Goal: Transaction & Acquisition: Obtain resource

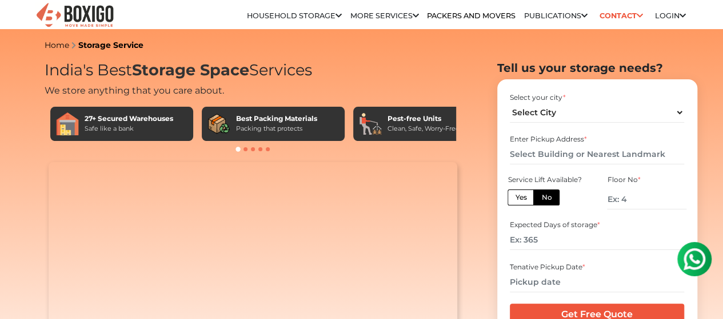
click at [519, 206] on label "Yes" at bounding box center [520, 198] width 26 height 16
click at [519, 200] on input "Yes" at bounding box center [518, 196] width 7 height 7
radio input "true"
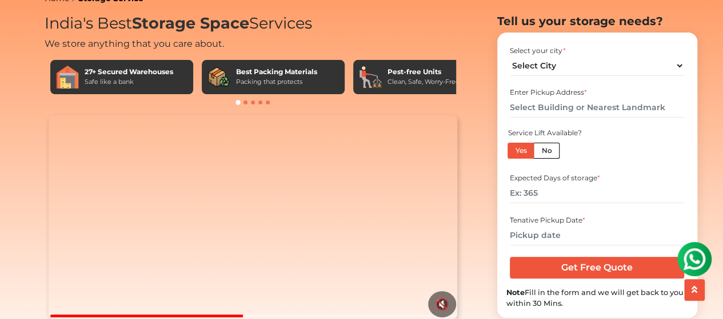
scroll to position [66, 0]
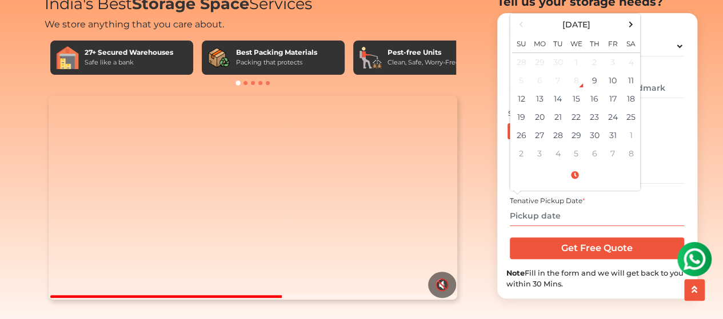
click at [580, 226] on input "text" at bounding box center [597, 216] width 174 height 20
click at [597, 145] on td "30" at bounding box center [594, 135] width 18 height 18
type input "10/30/2025 12:00 AM"
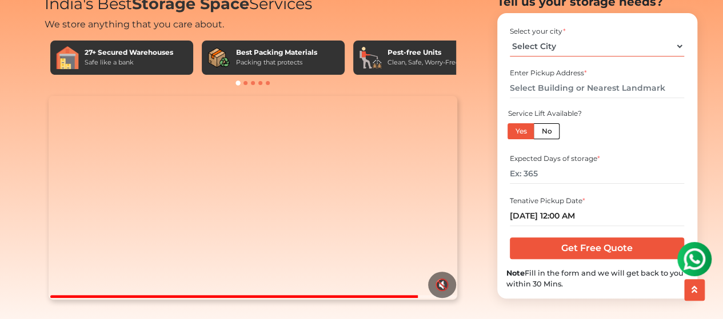
click at [678, 57] on select "Select City Bangalore Bengaluru Bhopal Bhubaneswar Chennai Coimbatore Cuttack D…" at bounding box center [597, 47] width 174 height 20
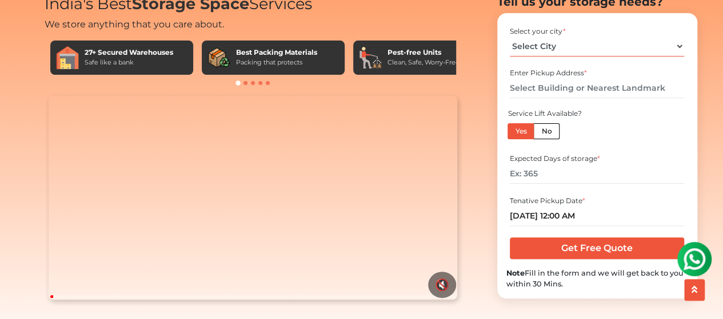
select select "[GEOGRAPHIC_DATA]"
click at [510, 57] on select "Select City Bangalore Bengaluru Bhopal Bhubaneswar Chennai Coimbatore Cuttack D…" at bounding box center [597, 47] width 174 height 20
click at [569, 78] on div "Enter Pickup Address *" at bounding box center [597, 73] width 174 height 10
click at [545, 60] on div "Select your city * Select City Bangalore Bengaluru Bhopal Bhubaneswar Chennai C…" at bounding box center [597, 41] width 182 height 38
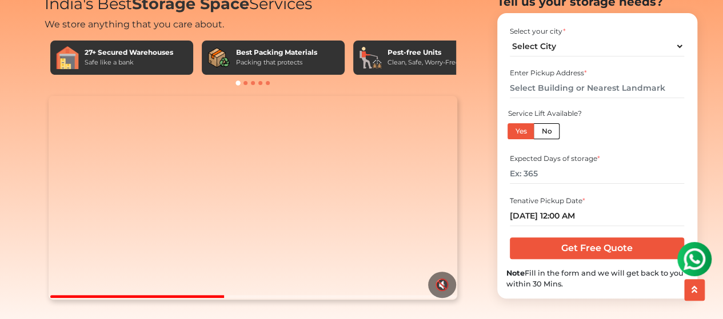
click at [597, 78] on div "Enter Pickup Address *" at bounding box center [597, 73] width 174 height 10
click at [662, 98] on input "text" at bounding box center [597, 88] width 174 height 20
type input "F"
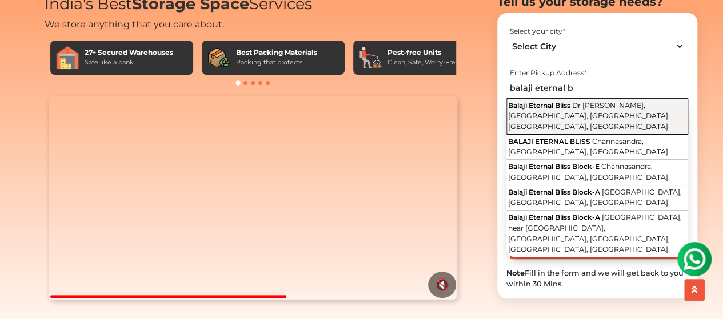
click at [607, 131] on span "Dr [PERSON_NAME], [GEOGRAPHIC_DATA], [GEOGRAPHIC_DATA], [GEOGRAPHIC_DATA], [GEO…" at bounding box center [589, 116] width 162 height 30
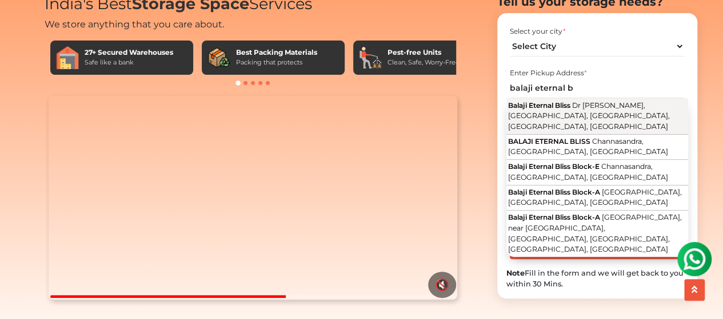
type input "Balaji Eternal Bliss, Dr [PERSON_NAME] Rd, [GEOGRAPHIC_DATA], [GEOGRAPHIC_DATA]…"
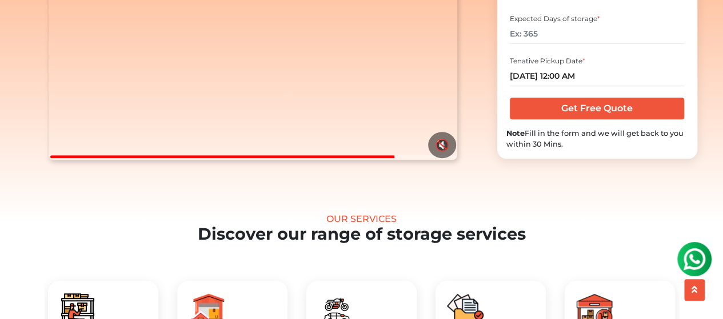
scroll to position [211, 0]
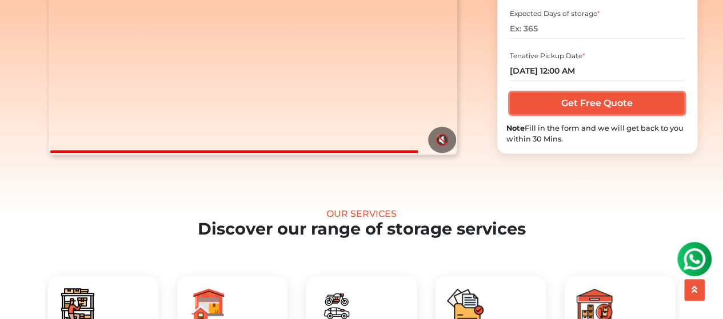
click at [609, 114] on input "Get Free Quote" at bounding box center [597, 104] width 174 height 22
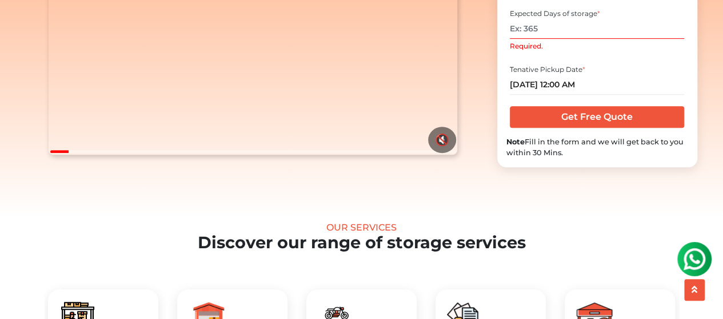
click at [562, 38] on input "Required." at bounding box center [597, 29] width 174 height 20
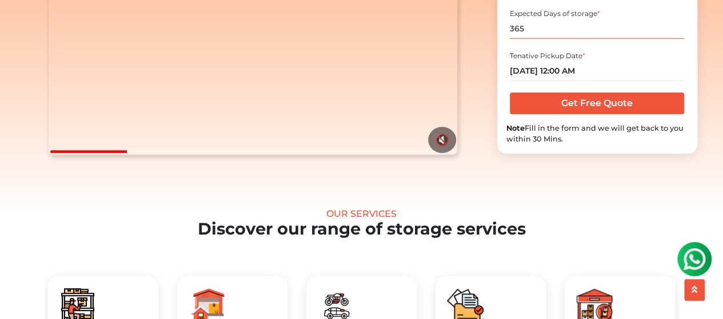
type input "365"
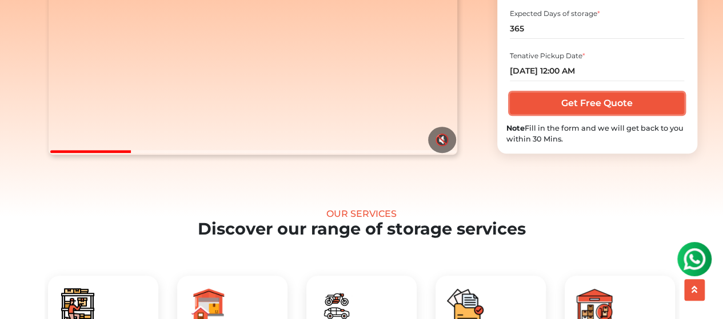
click at [546, 114] on input "Get Free Quote" at bounding box center [597, 104] width 174 height 22
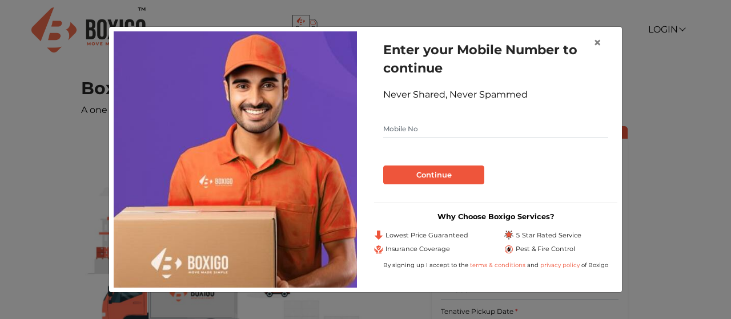
click at [465, 126] on input "text" at bounding box center [495, 129] width 225 height 18
type input "9738671495"
click at [451, 170] on button "Continue" at bounding box center [433, 175] width 101 height 19
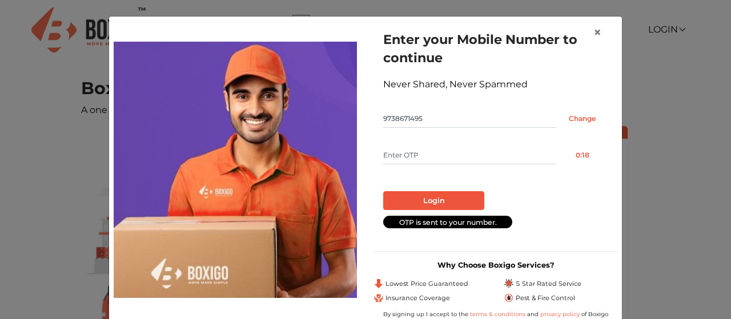
click at [430, 149] on input "text" at bounding box center [469, 155] width 173 height 18
click at [75, 273] on div "× Enter your Mobile Number to continue Never Shared, Never Spammed 9738671495 C…" at bounding box center [365, 159] width 731 height 319
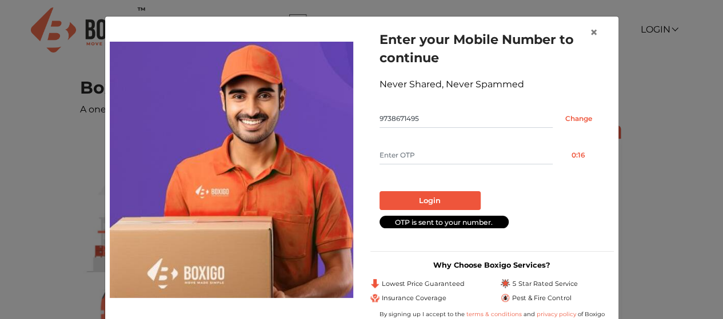
click at [66, 282] on main "Pickup Details Add your inventory Your move summary Boxigo Storage Service A on…" at bounding box center [357, 279] width 714 height 402
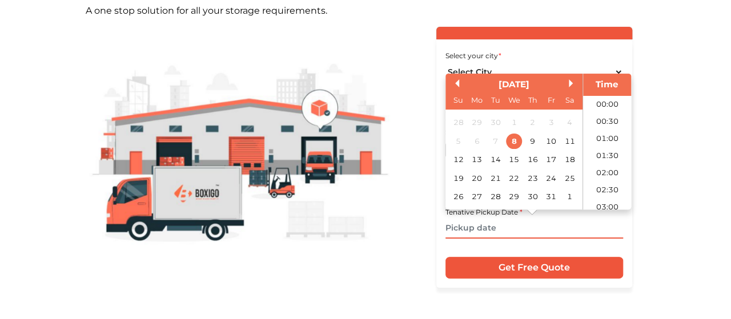
scroll to position [517, 0]
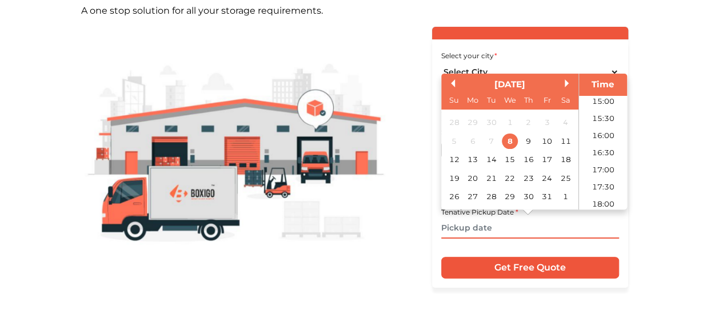
click at [534, 225] on input "text" at bounding box center [530, 229] width 178 height 20
click at [526, 201] on div "30" at bounding box center [527, 196] width 15 height 15
type input "[DATE] 12:00 AM"
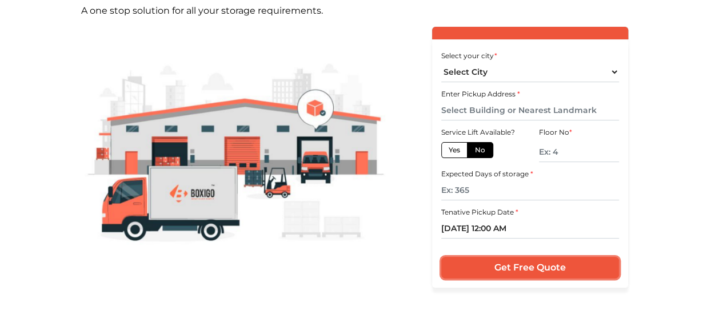
click at [549, 263] on input "Get Free Quote" at bounding box center [530, 268] width 178 height 22
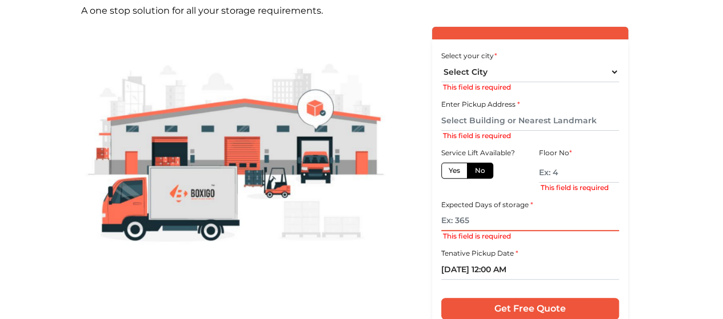
click at [517, 221] on input "text" at bounding box center [530, 221] width 178 height 20
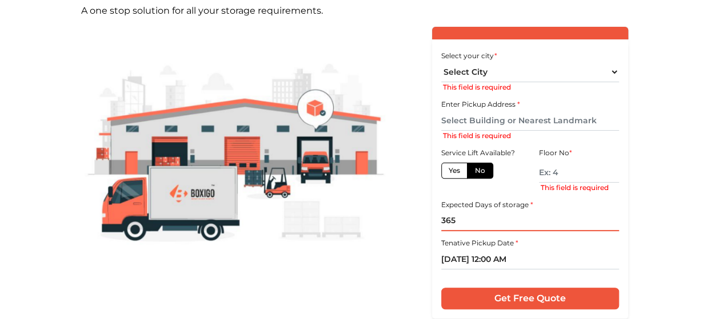
type input "365"
click at [539, 79] on select "Select City [GEOGRAPHIC_DATA] [GEOGRAPHIC_DATA] [GEOGRAPHIC_DATA] [GEOGRAPHIC_D…" at bounding box center [530, 72] width 178 height 20
select select "[GEOGRAPHIC_DATA]"
click at [441, 62] on select "Select City [GEOGRAPHIC_DATA] [GEOGRAPHIC_DATA] [GEOGRAPHIC_DATA] [GEOGRAPHIC_D…" at bounding box center [530, 72] width 178 height 20
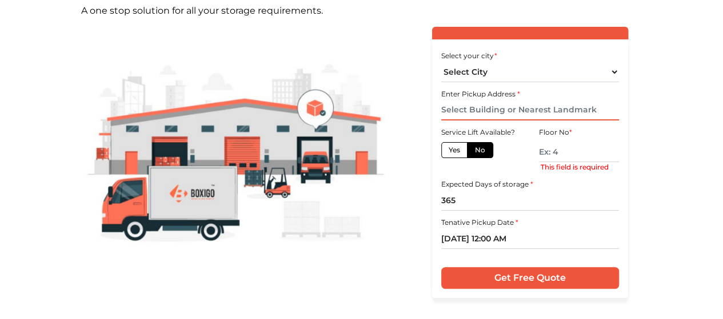
click at [524, 111] on input "text" at bounding box center [530, 111] width 178 height 20
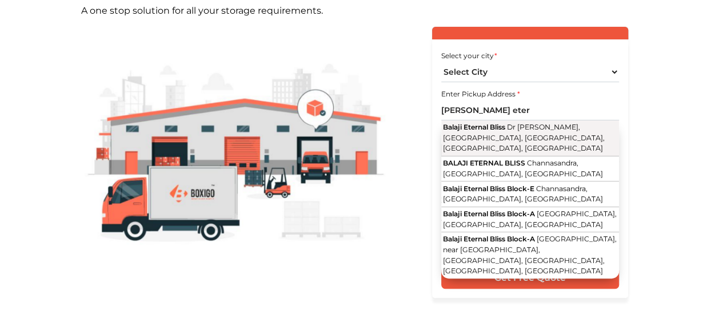
click at [512, 137] on span "Dr [PERSON_NAME], [GEOGRAPHIC_DATA], [GEOGRAPHIC_DATA], [GEOGRAPHIC_DATA], [GEO…" at bounding box center [524, 138] width 162 height 30
type input "Balaji Eternal Bliss, Dr [PERSON_NAME] Rd, [GEOGRAPHIC_DATA], [GEOGRAPHIC_DATA]…"
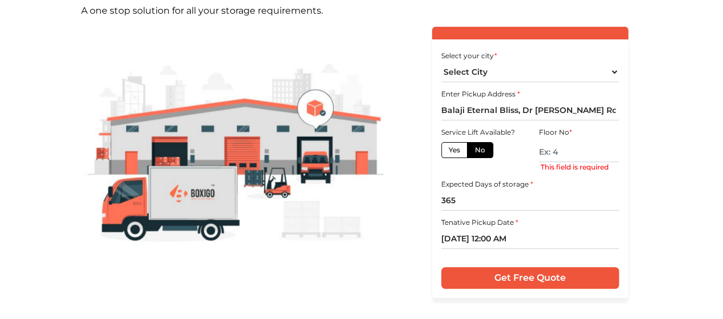
click at [452, 148] on label "Yes" at bounding box center [454, 150] width 26 height 16
click at [452, 148] on input "Yes" at bounding box center [451, 148] width 7 height 7
radio input "true"
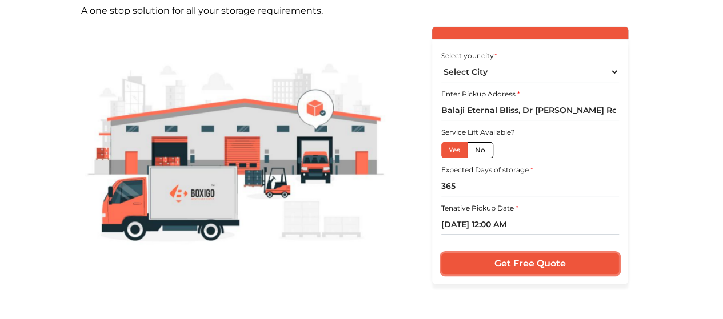
click at [532, 266] on input "Get Free Quote" at bounding box center [530, 264] width 178 height 22
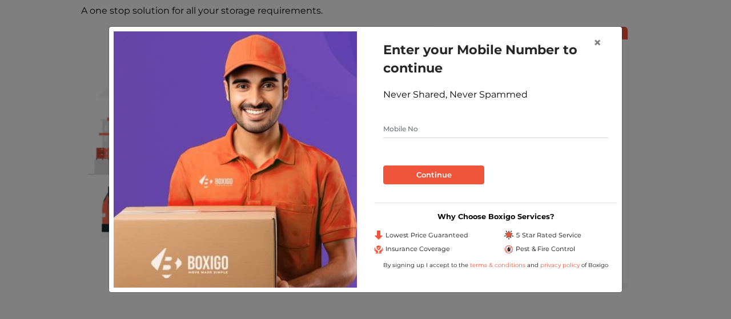
click at [431, 127] on input "text" at bounding box center [495, 129] width 225 height 18
type input "9738671495"
click at [429, 166] on button "Continue" at bounding box center [433, 175] width 101 height 19
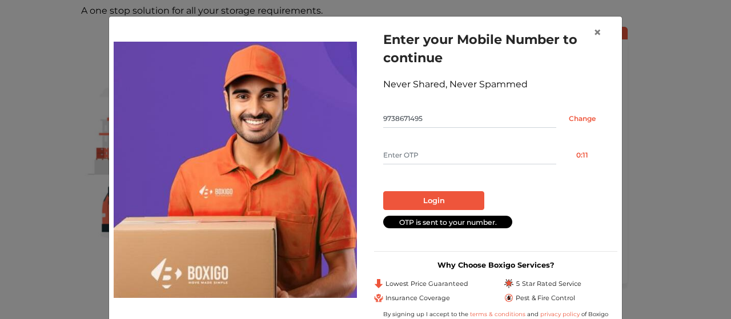
click at [424, 162] on input "text" at bounding box center [469, 155] width 173 height 18
type input "3843"
click at [427, 197] on button "Login" at bounding box center [433, 200] width 101 height 19
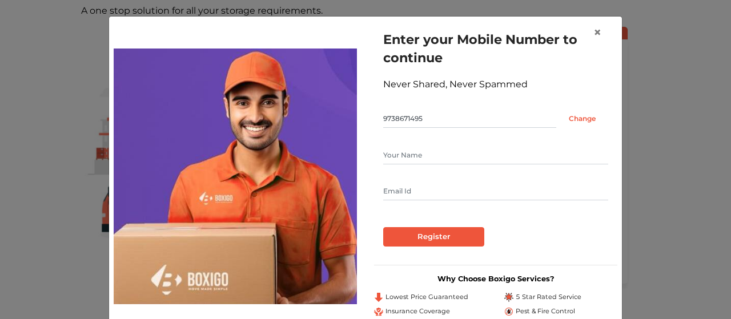
click at [434, 156] on input "text" at bounding box center [495, 155] width 225 height 18
type input "[PERSON_NAME]"
type input "[EMAIL_ADDRESS][DOMAIN_NAME]"
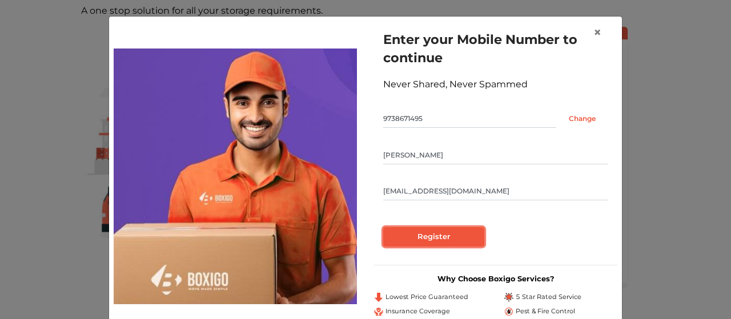
click at [428, 235] on input "Register" at bounding box center [433, 236] width 101 height 19
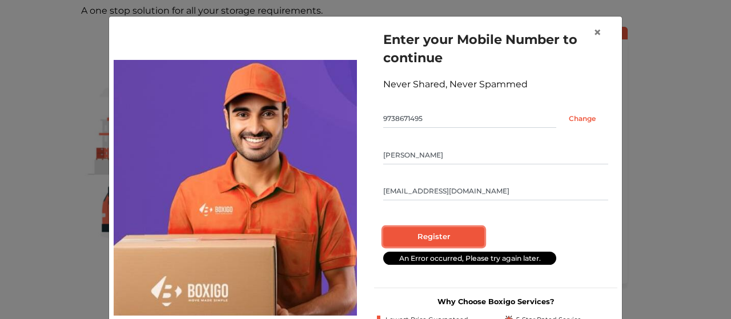
click at [448, 245] on input "Register" at bounding box center [433, 236] width 101 height 19
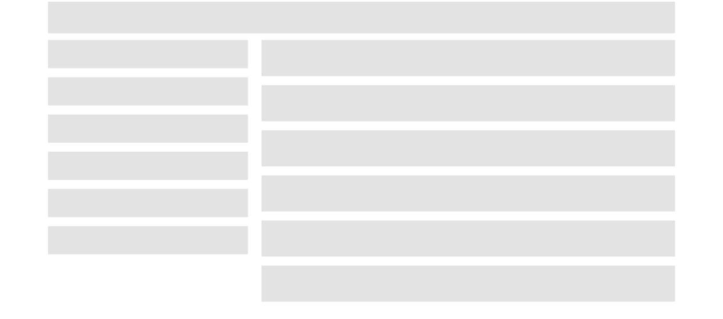
scroll to position [39, 0]
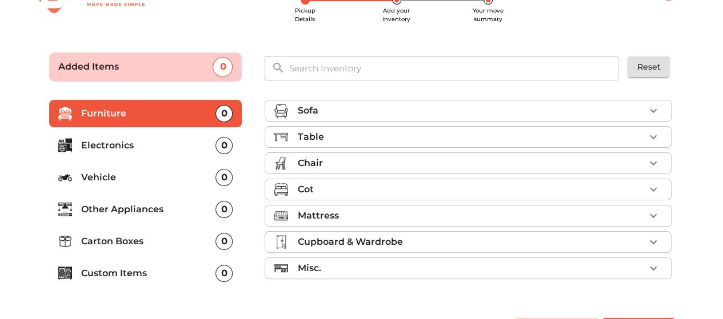
click at [566, 109] on div "Sofa" at bounding box center [470, 111] width 347 height 14
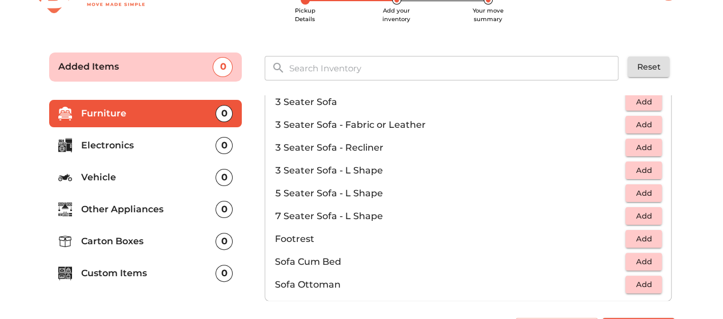
scroll to position [171, 0]
click at [632, 216] on span "Add" at bounding box center [643, 217] width 25 height 13
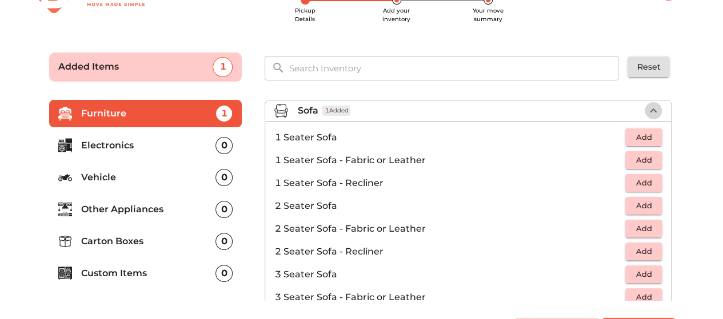
click at [648, 111] on icon "button" at bounding box center [653, 111] width 14 height 14
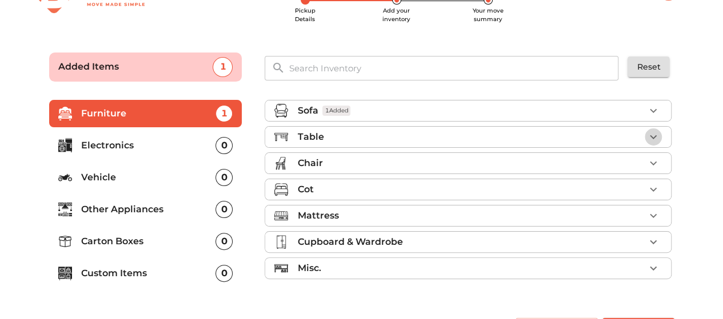
click at [650, 137] on icon "button" at bounding box center [653, 137] width 14 height 14
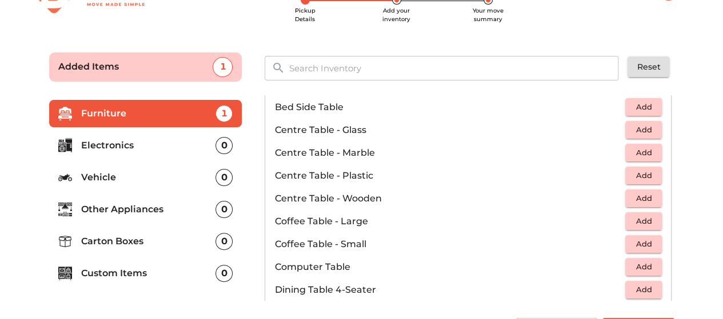
scroll to position [64, 0]
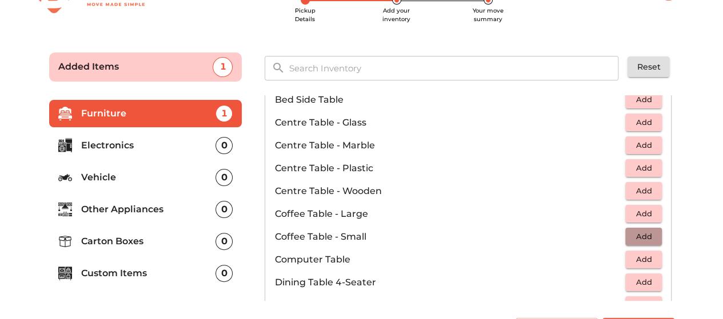
click at [634, 230] on span "Add" at bounding box center [643, 236] width 25 height 13
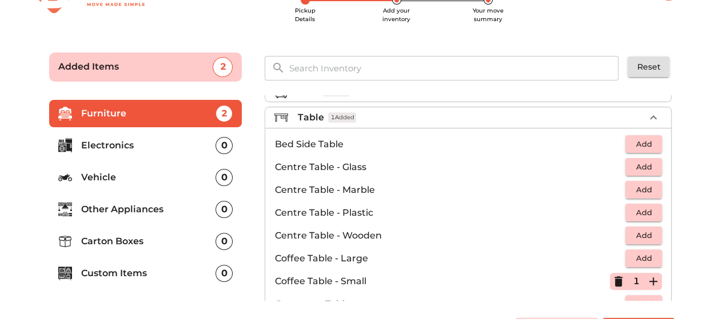
scroll to position [0, 0]
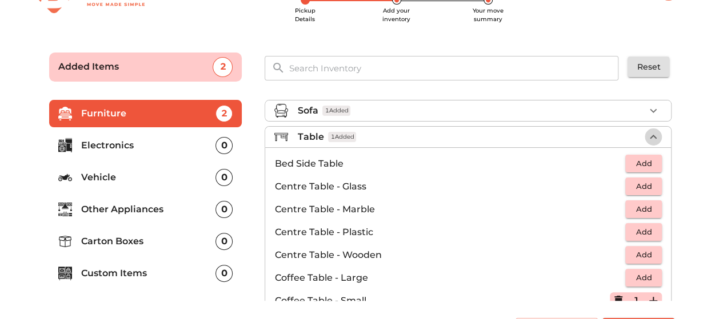
click at [651, 136] on icon "button" at bounding box center [653, 137] width 14 height 14
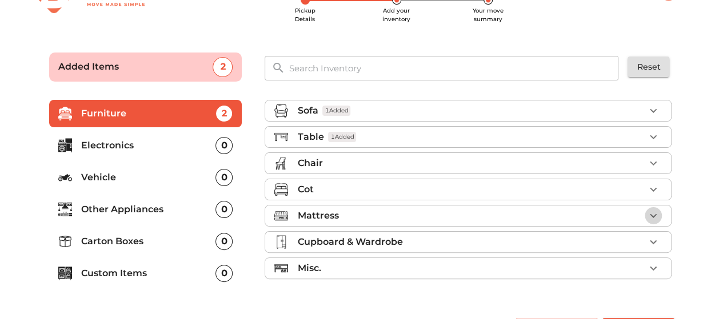
click at [652, 212] on icon "button" at bounding box center [653, 216] width 14 height 14
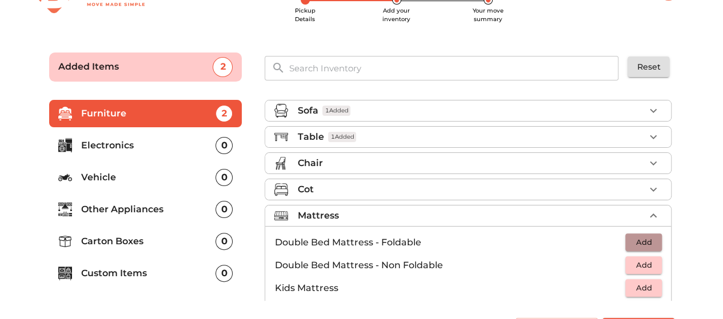
click at [644, 241] on span "Add" at bounding box center [643, 242] width 25 height 13
click at [646, 241] on icon "button" at bounding box center [653, 243] width 14 height 14
click at [650, 214] on icon "button" at bounding box center [653, 216] width 7 height 4
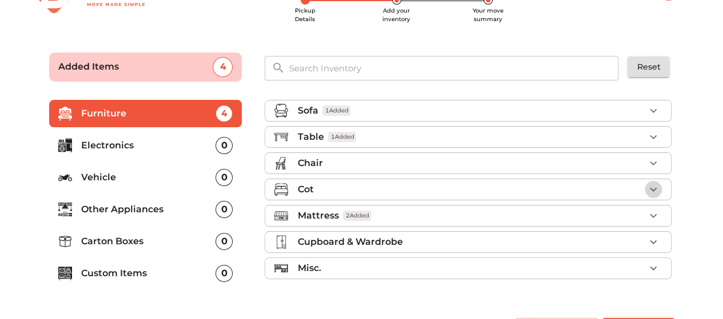
click at [651, 186] on icon "button" at bounding box center [653, 190] width 14 height 14
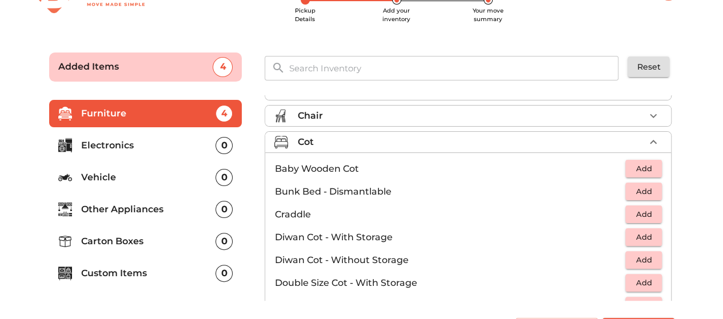
scroll to position [103, 0]
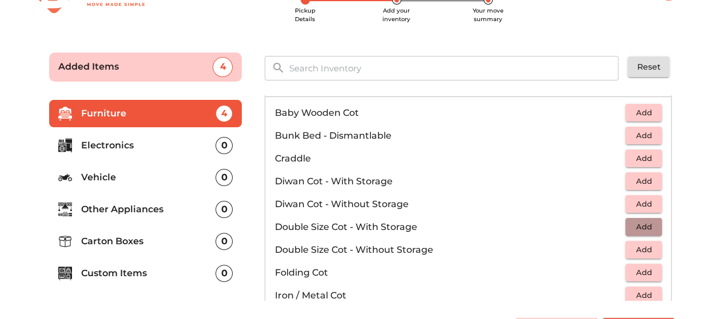
click at [634, 227] on span "Add" at bounding box center [643, 227] width 25 height 13
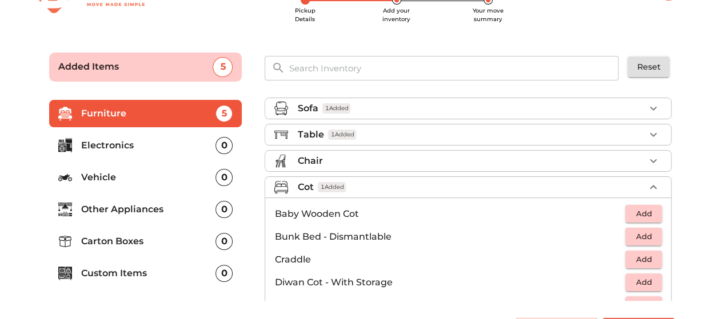
scroll to position [0, 0]
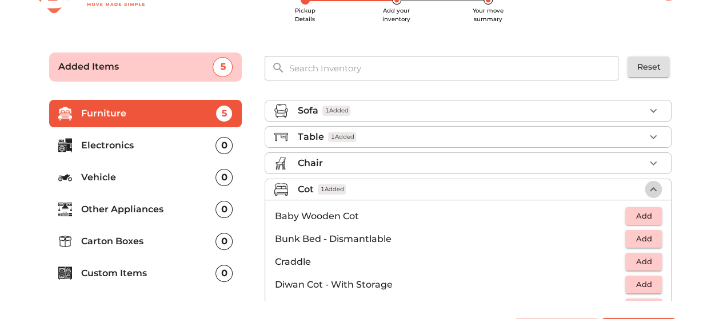
click at [650, 187] on icon "button" at bounding box center [653, 189] width 7 height 4
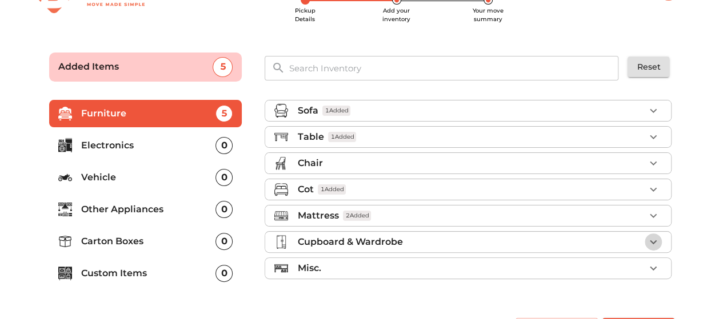
click at [652, 236] on icon "button" at bounding box center [653, 242] width 14 height 14
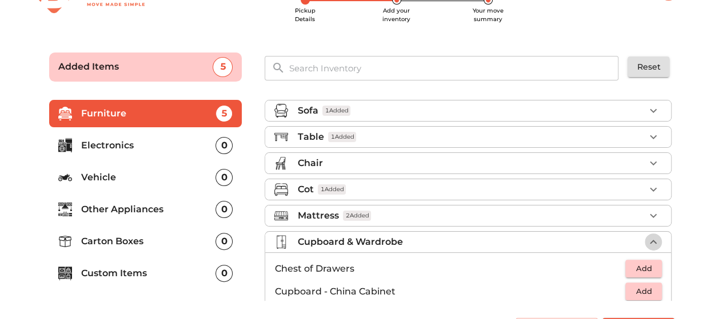
click at [650, 241] on icon "button" at bounding box center [653, 242] width 7 height 4
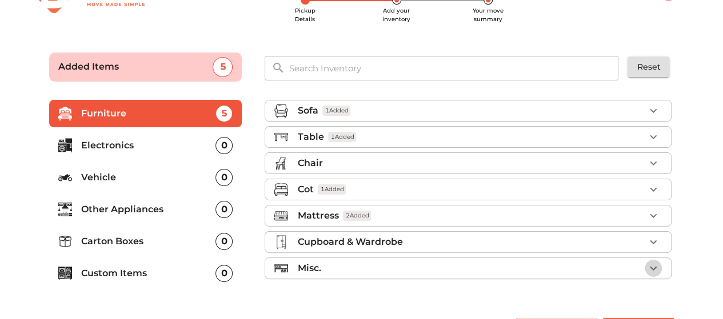
click at [654, 263] on icon "button" at bounding box center [653, 269] width 14 height 14
click at [647, 265] on icon "button" at bounding box center [653, 269] width 14 height 14
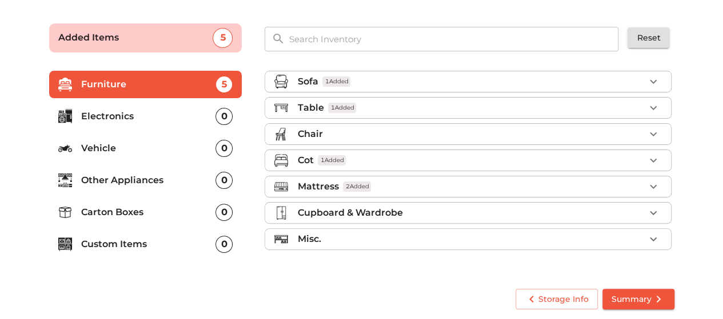
scroll to position [70, 0]
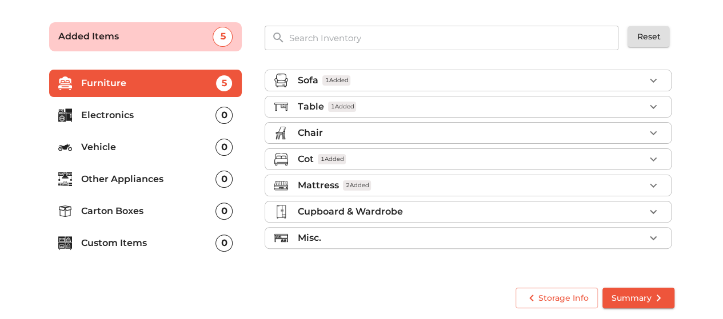
click at [119, 114] on p "Electronics" at bounding box center [148, 116] width 135 height 14
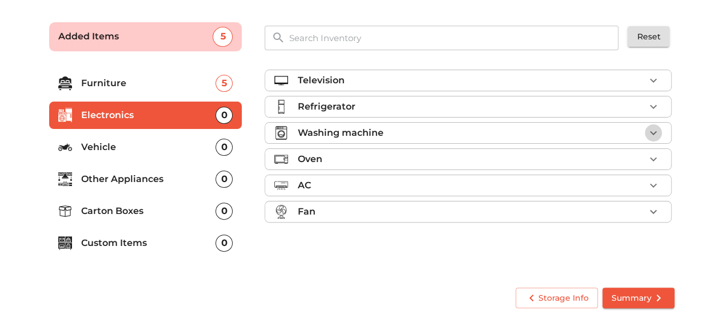
click at [652, 133] on icon "button" at bounding box center [653, 133] width 14 height 14
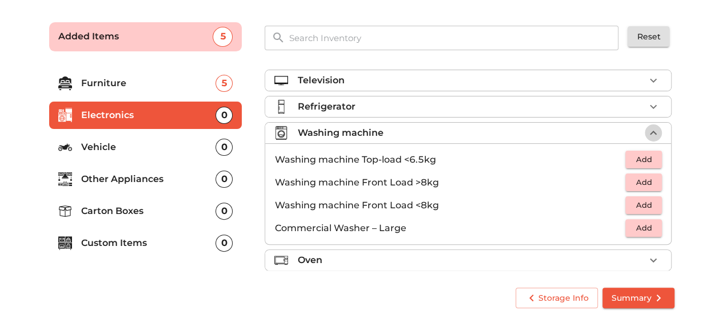
click at [652, 133] on icon "button" at bounding box center [653, 133] width 14 height 14
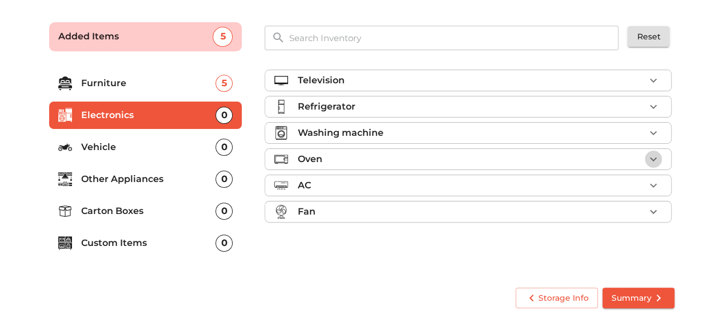
click at [651, 159] on icon "button" at bounding box center [653, 160] width 14 height 14
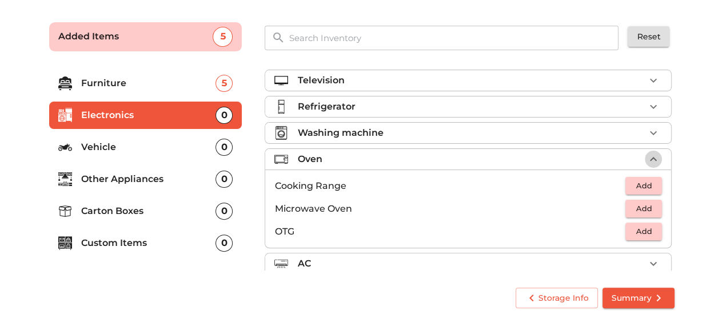
click at [651, 159] on icon "button" at bounding box center [653, 160] width 14 height 14
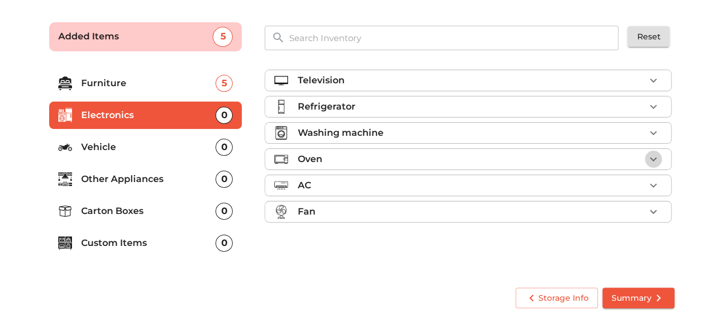
click at [651, 159] on icon "button" at bounding box center [653, 160] width 14 height 14
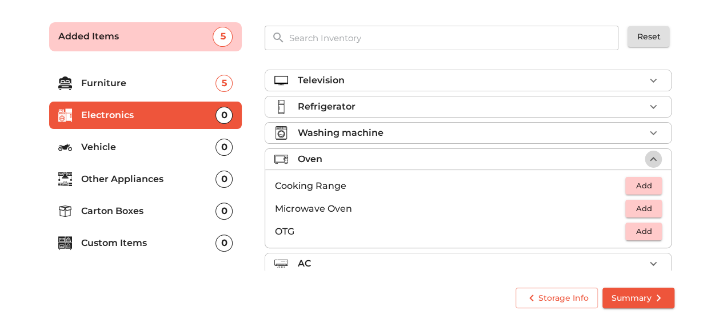
click at [651, 159] on icon "button" at bounding box center [653, 160] width 14 height 14
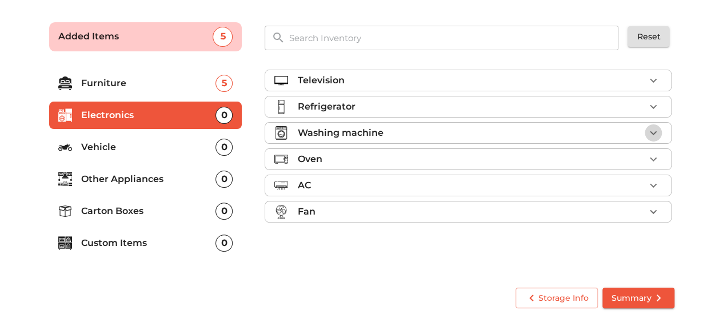
click at [651, 134] on icon "button" at bounding box center [653, 133] width 14 height 14
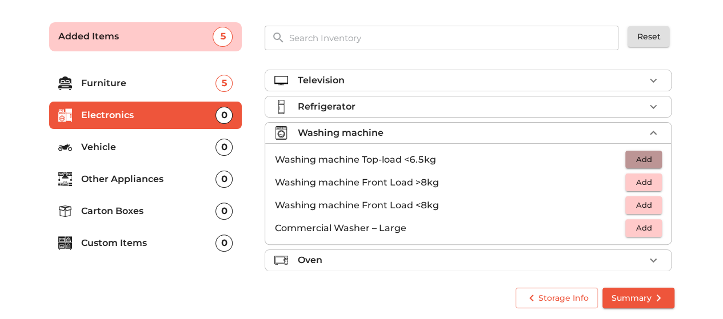
click at [632, 156] on span "Add" at bounding box center [643, 159] width 25 height 13
click at [686, 145] on form "Added Items 6 ​ Reset Furniture 5 Electronics 1 Vehicle 0 Other Appliances 0 Ca…" at bounding box center [361, 163] width 651 height 314
click at [647, 128] on icon "button" at bounding box center [653, 133] width 14 height 14
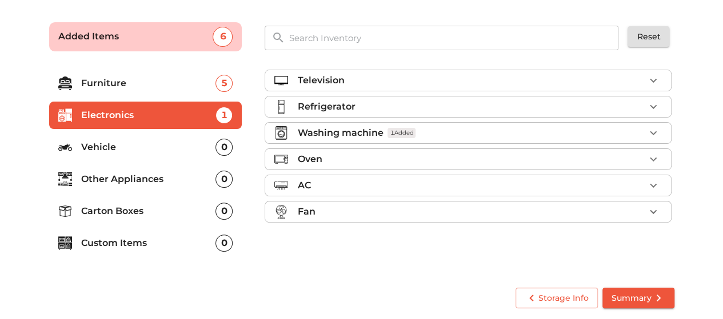
click at [132, 213] on p "Carton Boxes" at bounding box center [148, 212] width 135 height 14
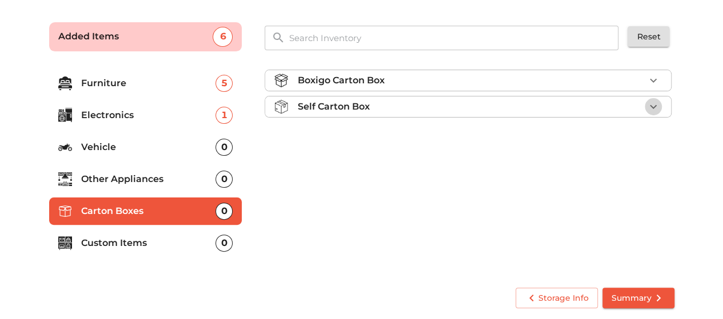
click at [649, 105] on icon "button" at bounding box center [653, 107] width 14 height 14
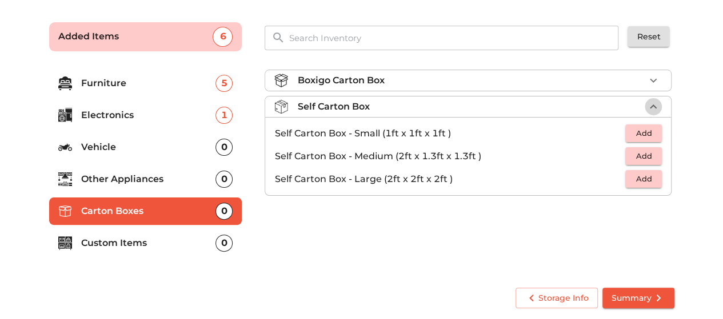
click at [654, 106] on icon "button" at bounding box center [653, 107] width 14 height 14
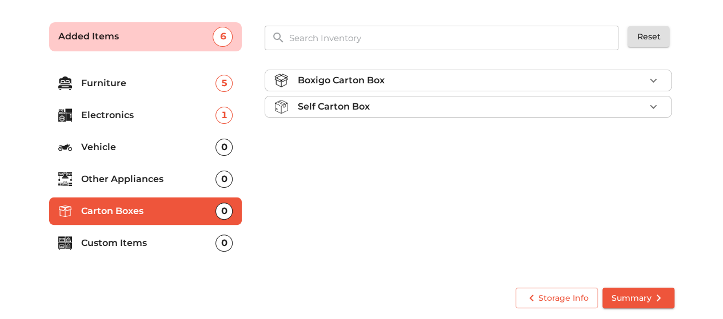
click at [125, 244] on p "Custom Items" at bounding box center [148, 244] width 135 height 14
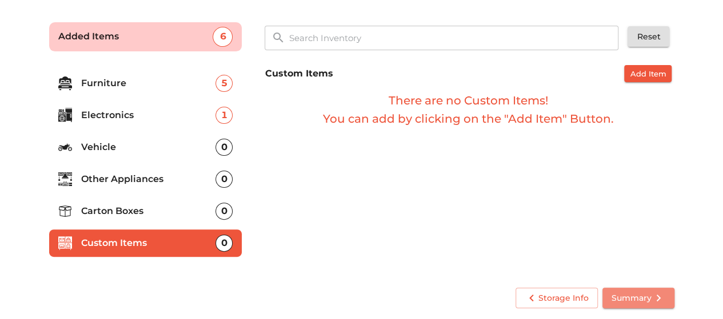
click at [625, 300] on span "Summary" at bounding box center [638, 298] width 54 height 14
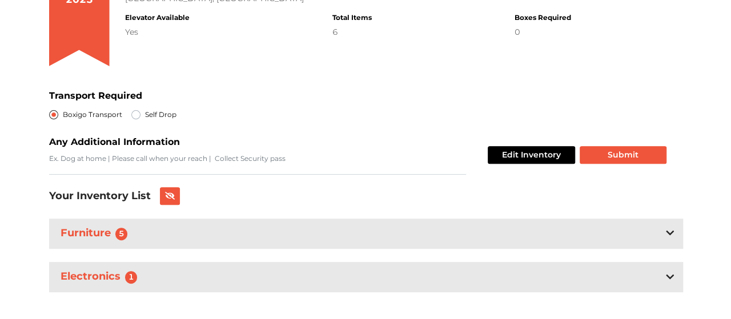
scroll to position [167, 0]
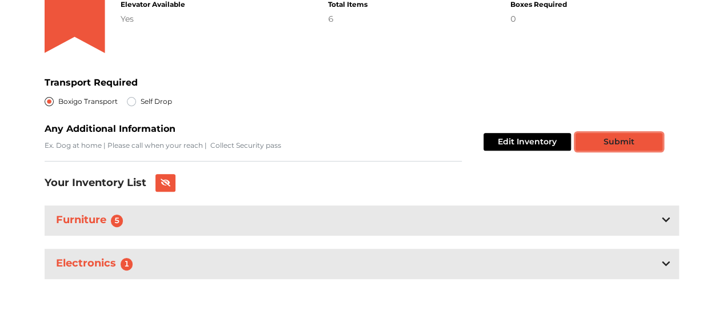
click at [619, 138] on button "Submit" at bounding box center [618, 142] width 87 height 18
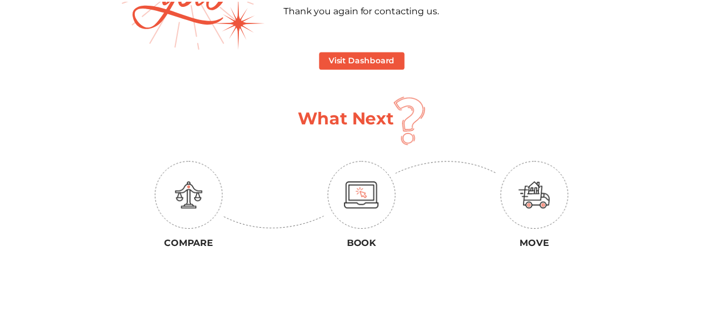
scroll to position [1, 0]
